Goal: Task Accomplishment & Management: Manage account settings

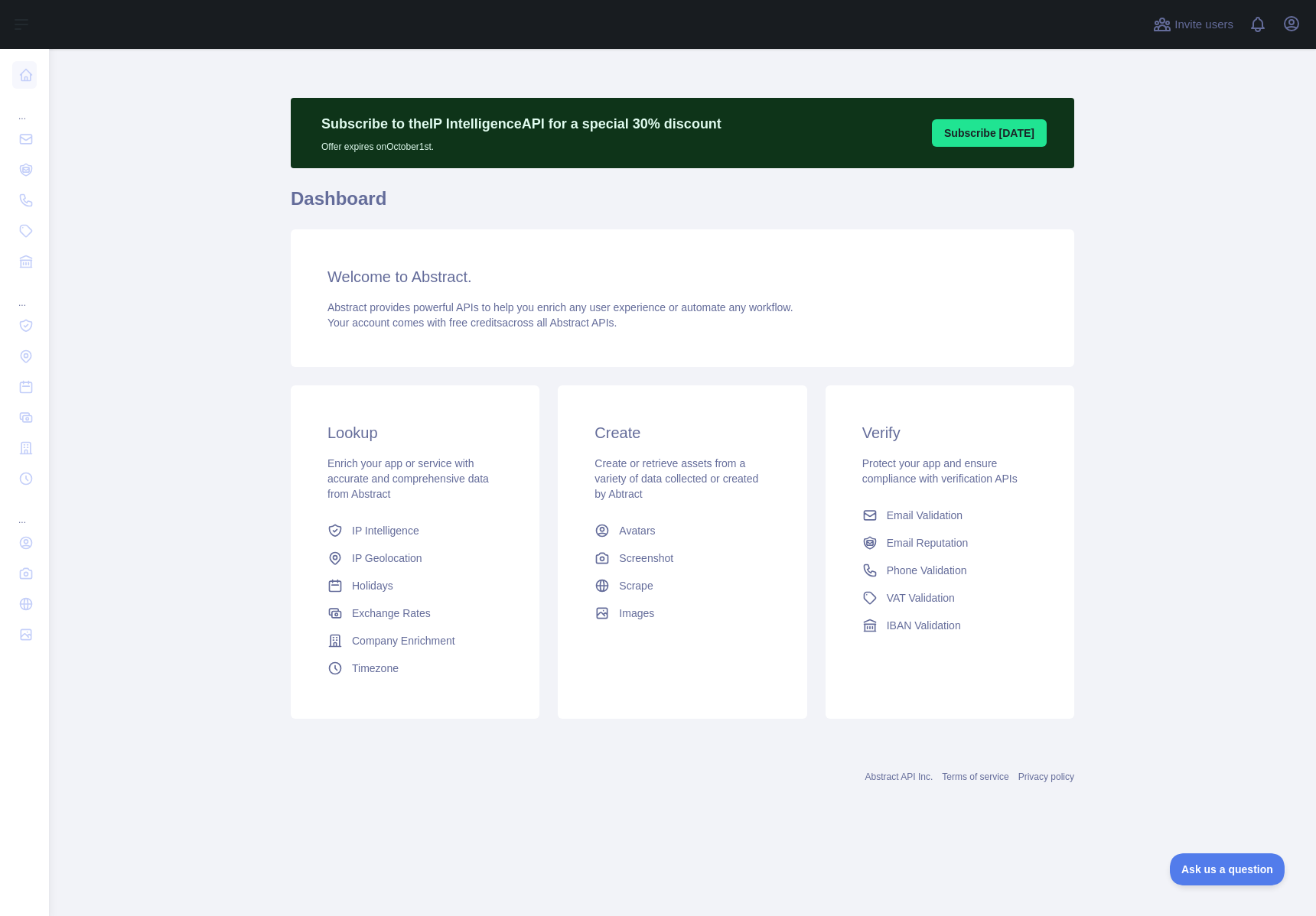
click at [1028, 30] on div at bounding box center [595, 24] width 1070 height 49
click at [1291, 27] on icon "button" at bounding box center [1291, 23] width 14 height 14
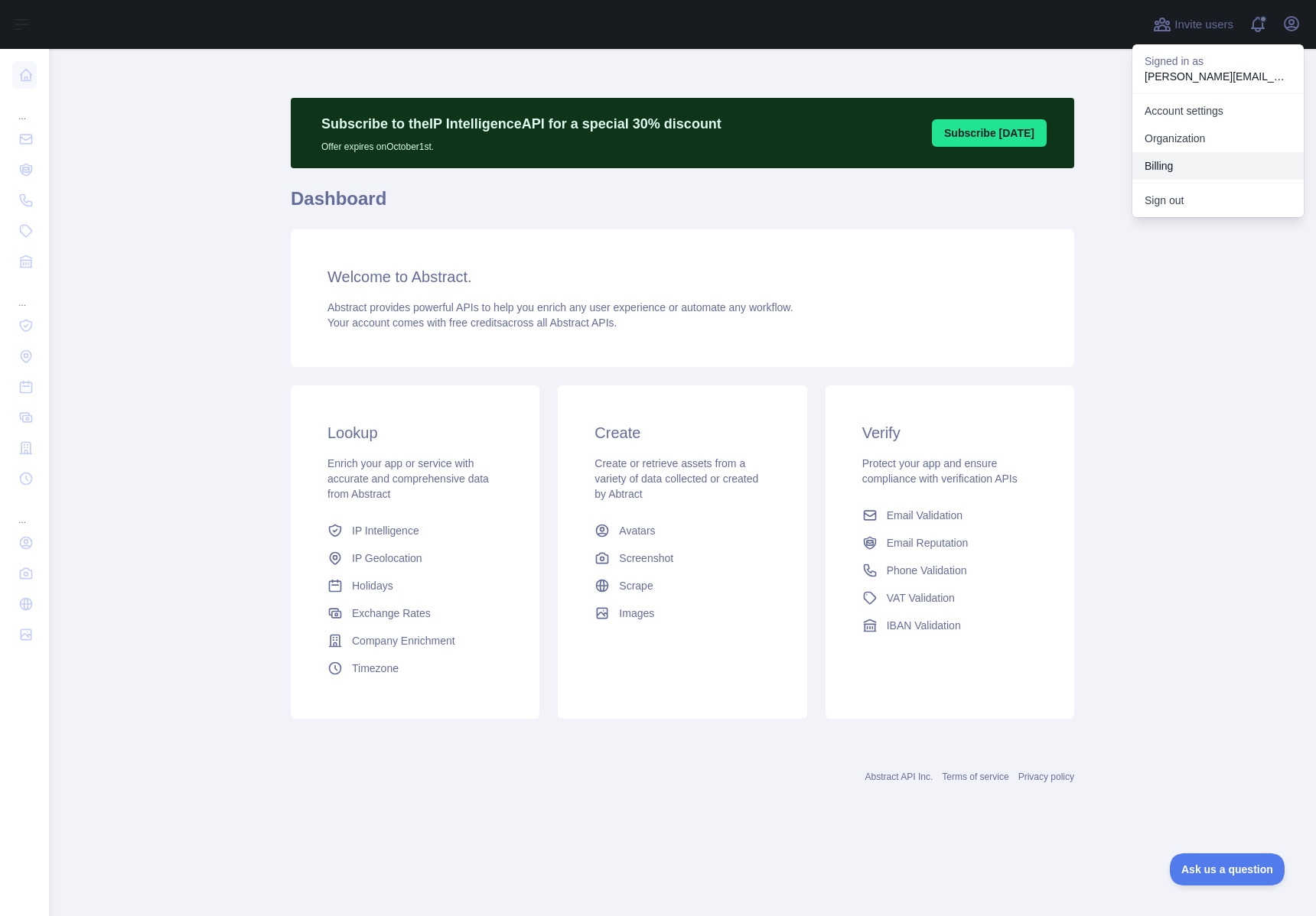
click at [1162, 165] on button "Billing" at bounding box center [1217, 166] width 171 height 28
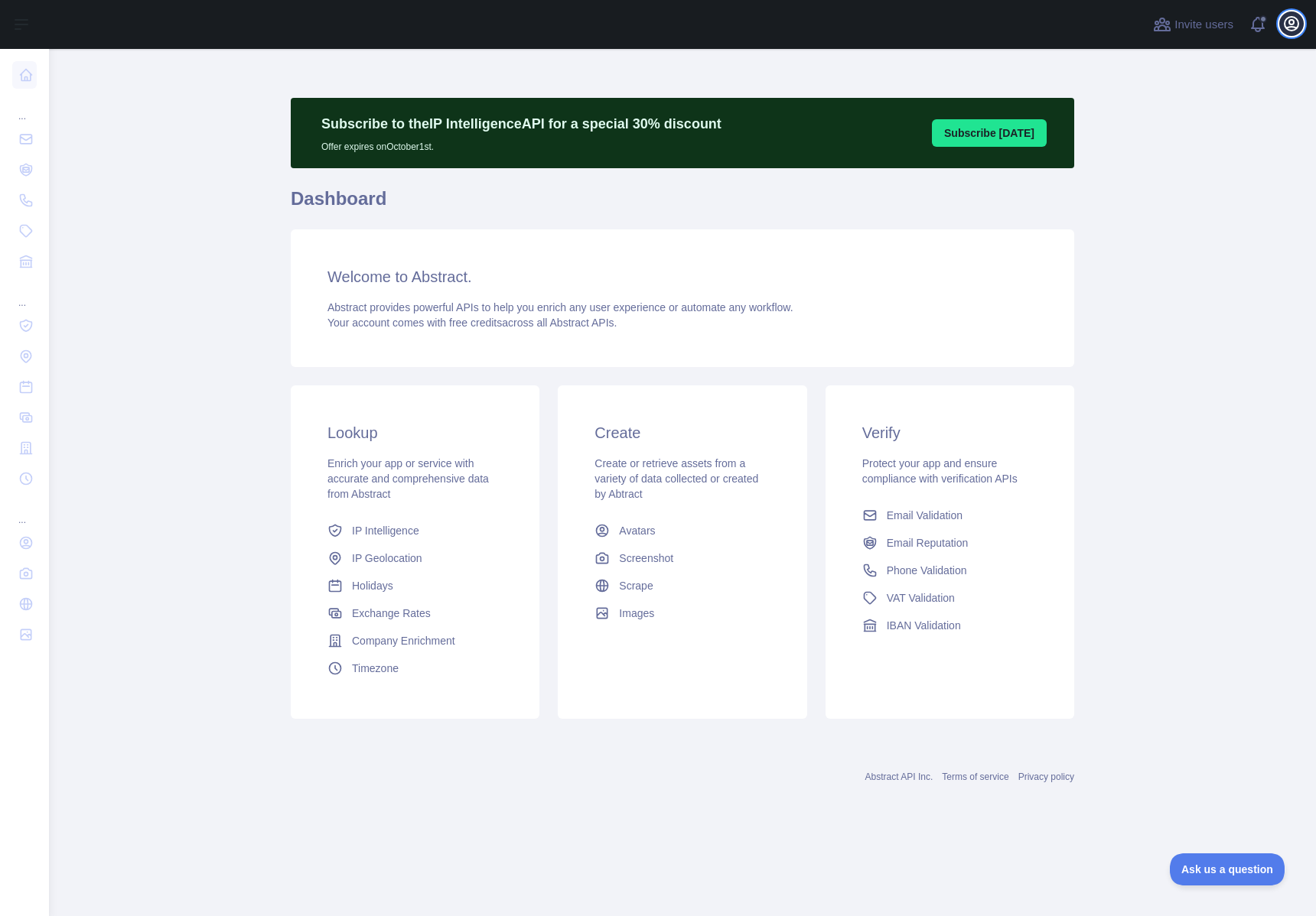
click at [1296, 26] on icon "button" at bounding box center [1291, 24] width 18 height 18
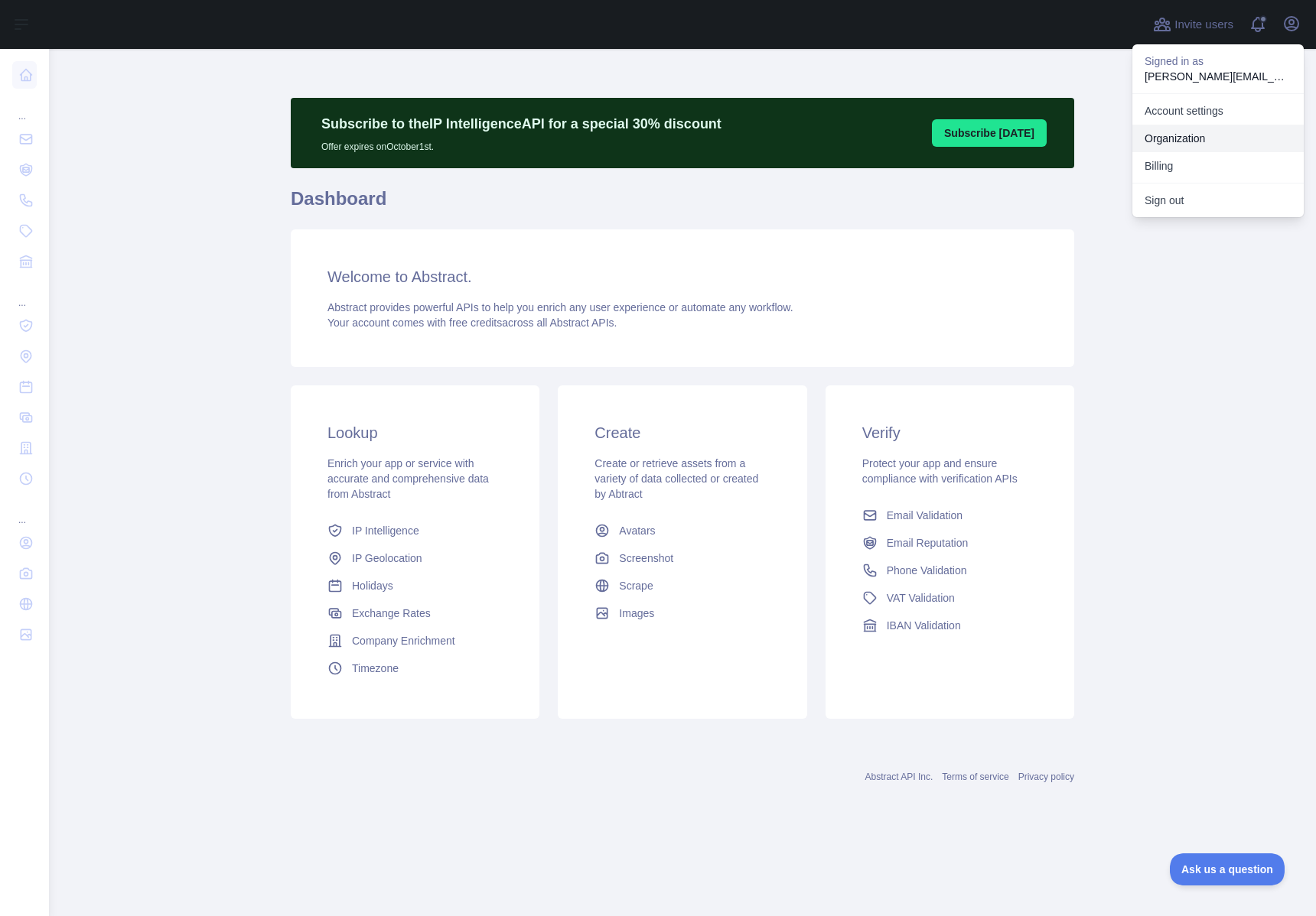
click at [1183, 128] on link "Organization" at bounding box center [1217, 138] width 171 height 28
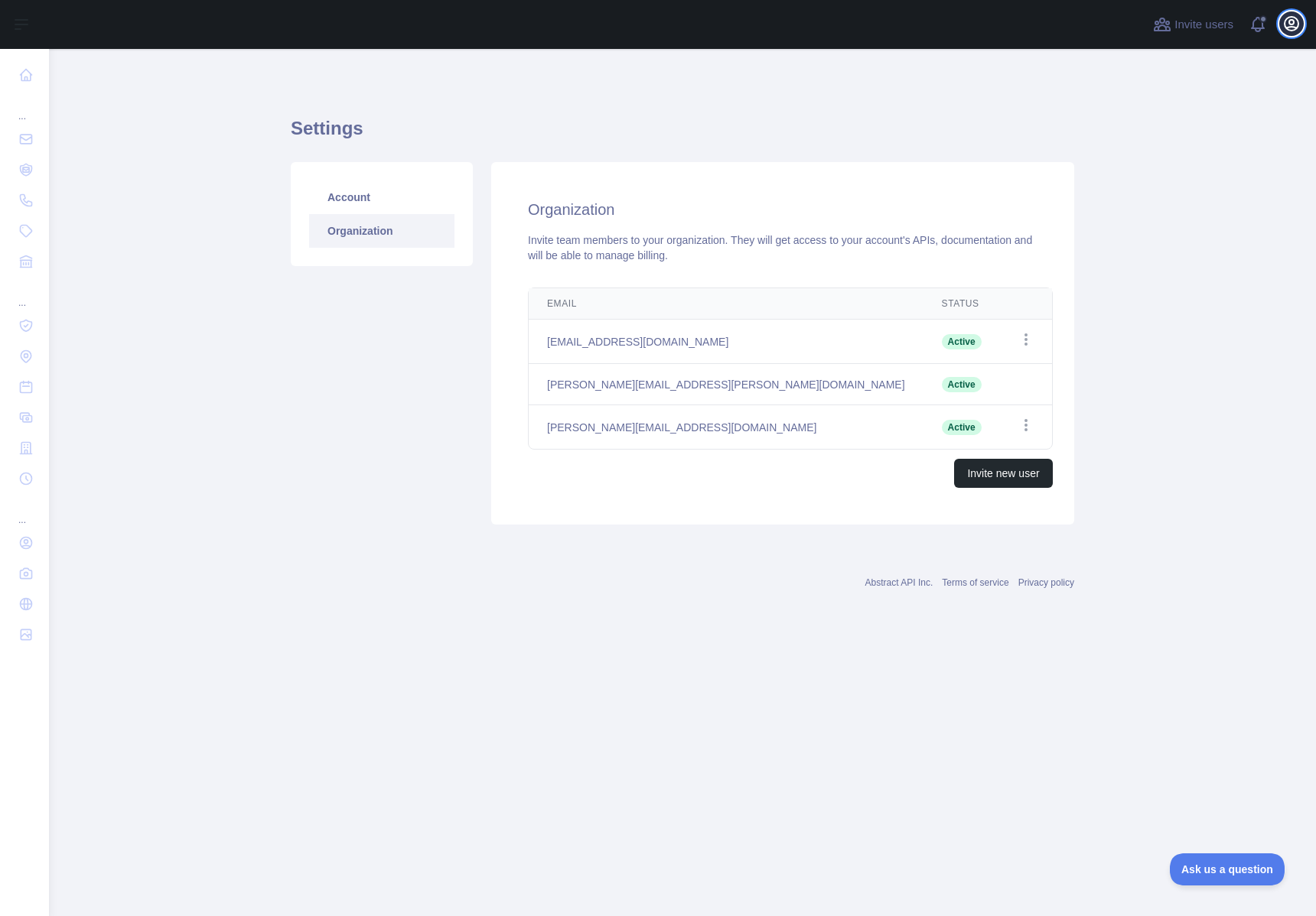
click at [1288, 33] on button "Open user menu" at bounding box center [1291, 23] width 25 height 25
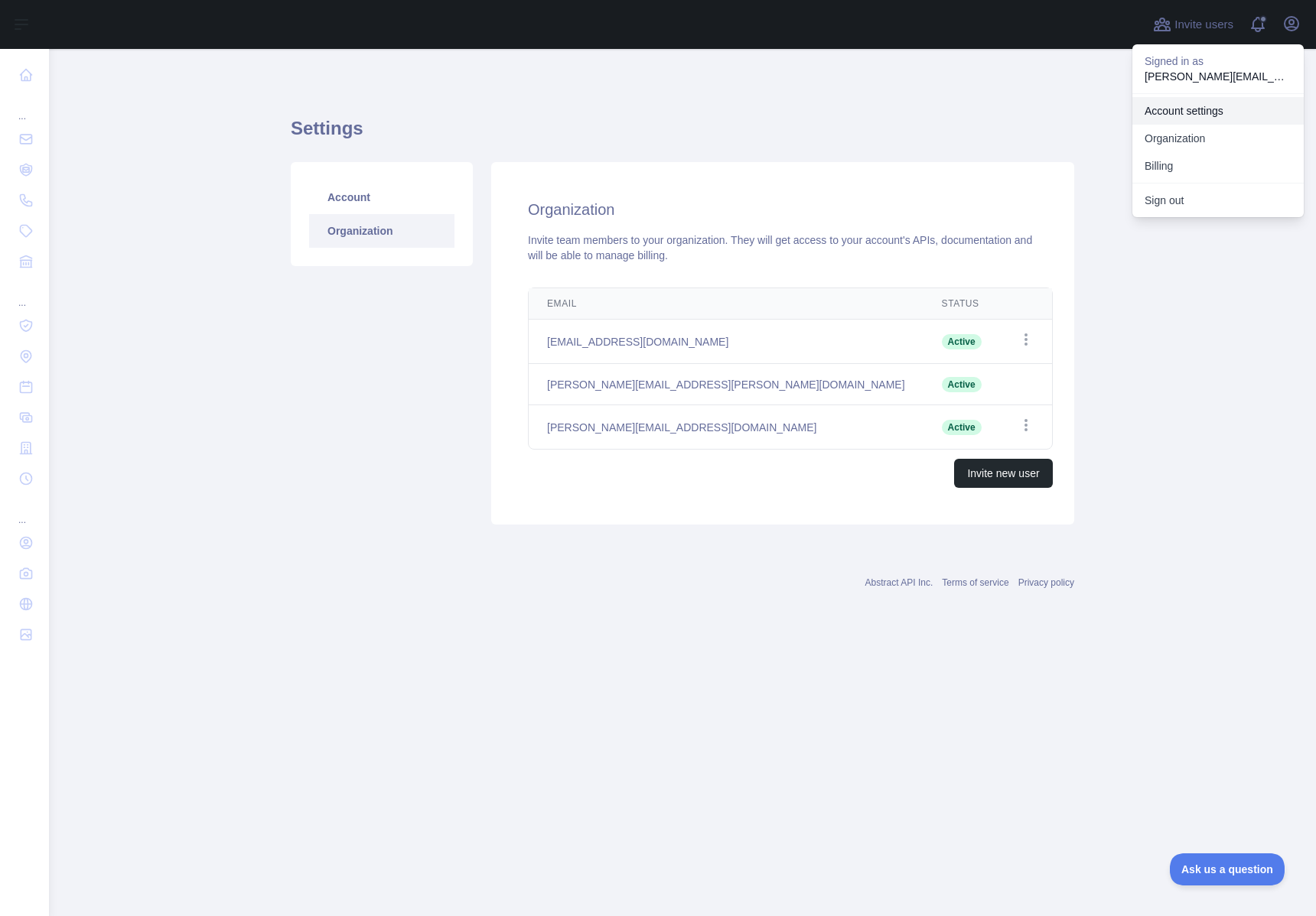
click at [1186, 108] on link "Account settings" at bounding box center [1217, 111] width 171 height 28
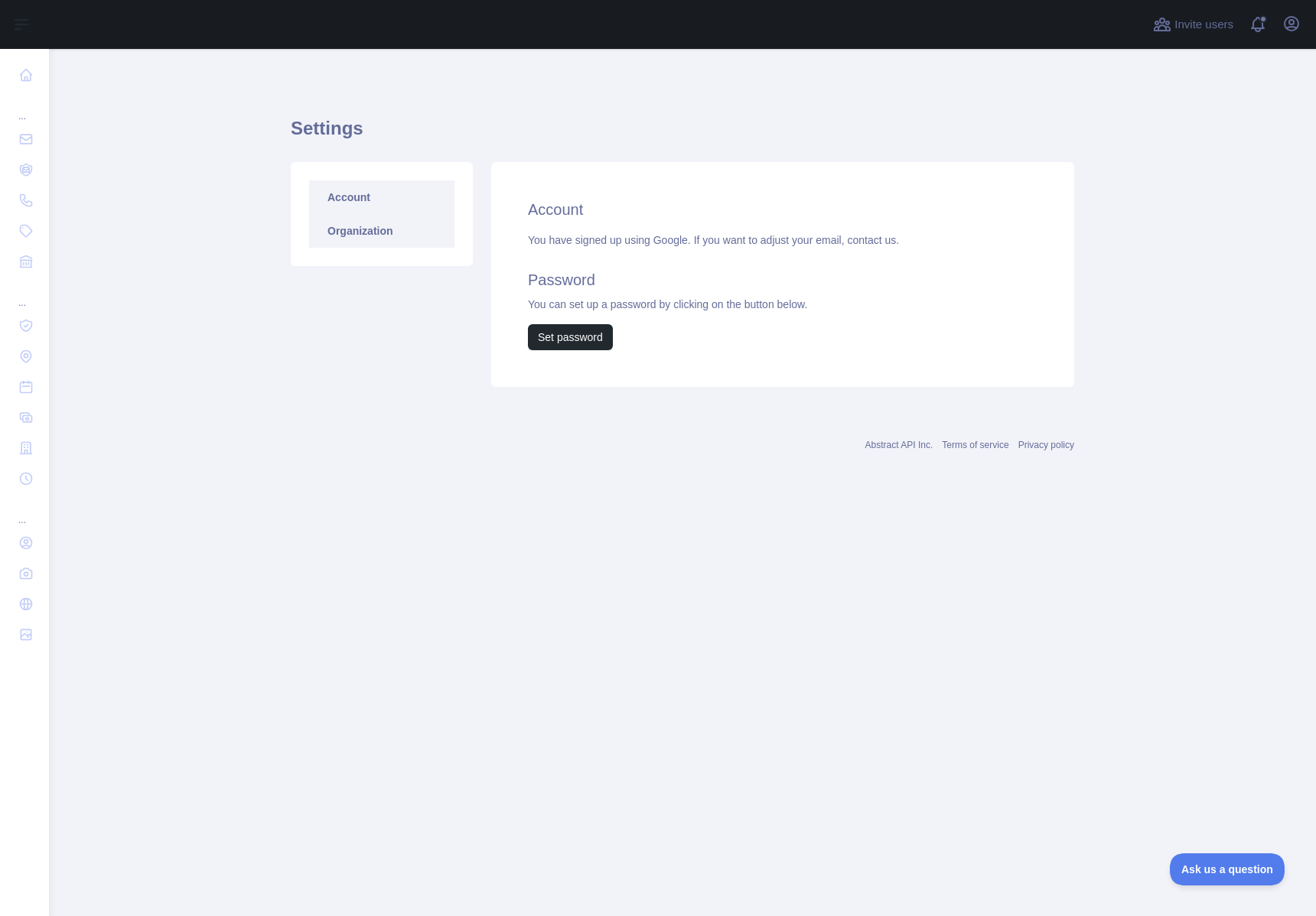
click at [346, 232] on link "Organization" at bounding box center [382, 230] width 146 height 34
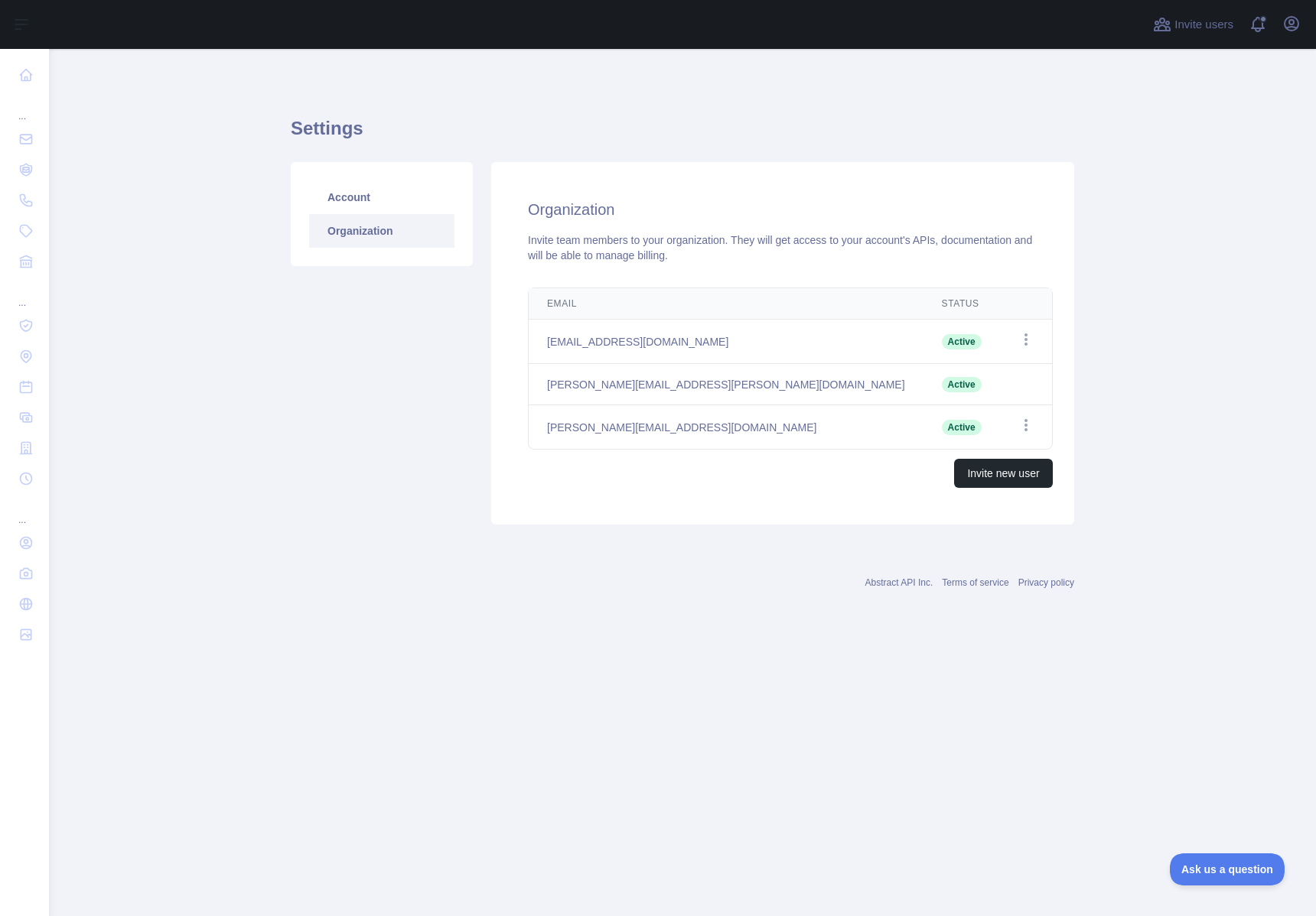
click at [639, 120] on h1 "Settings" at bounding box center [682, 135] width 783 height 37
